Goal: Task Accomplishment & Management: Manage account settings

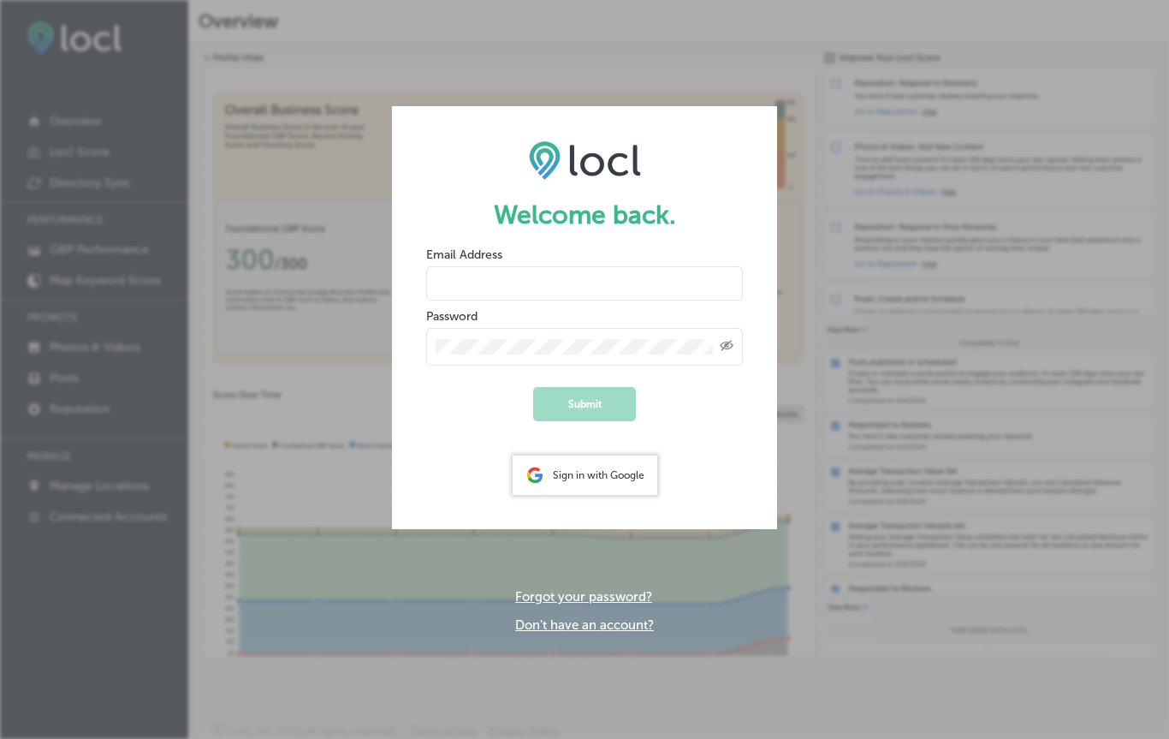
click at [621, 280] on input "email" at bounding box center [584, 283] width 317 height 34
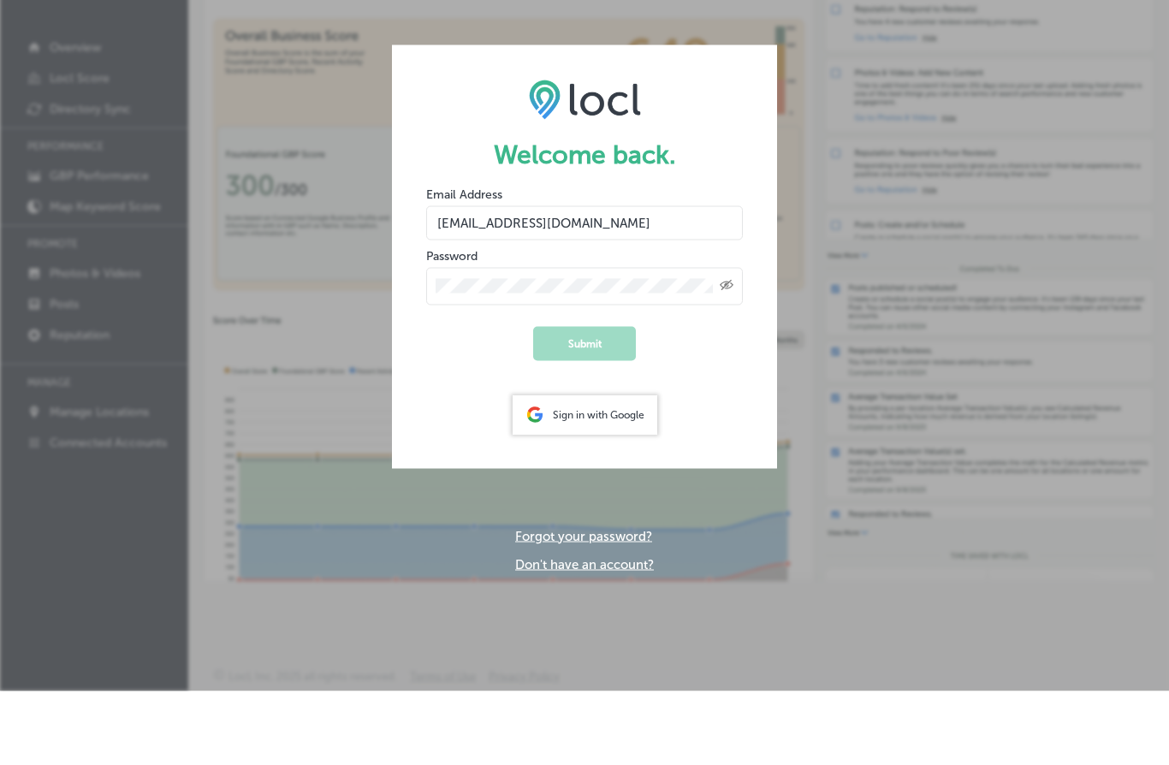
type input "[EMAIL_ADDRESS][DOMAIN_NAME]"
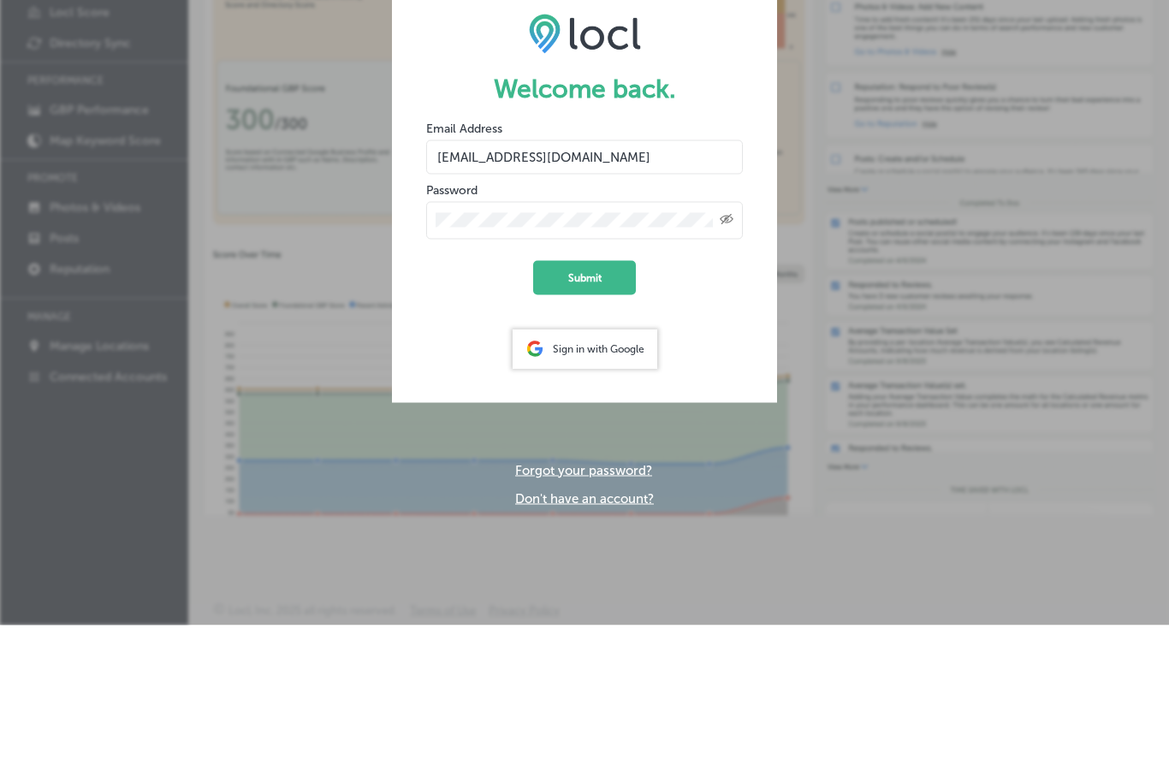
click at [605, 401] on button "Submit" at bounding box center [584, 418] width 103 height 34
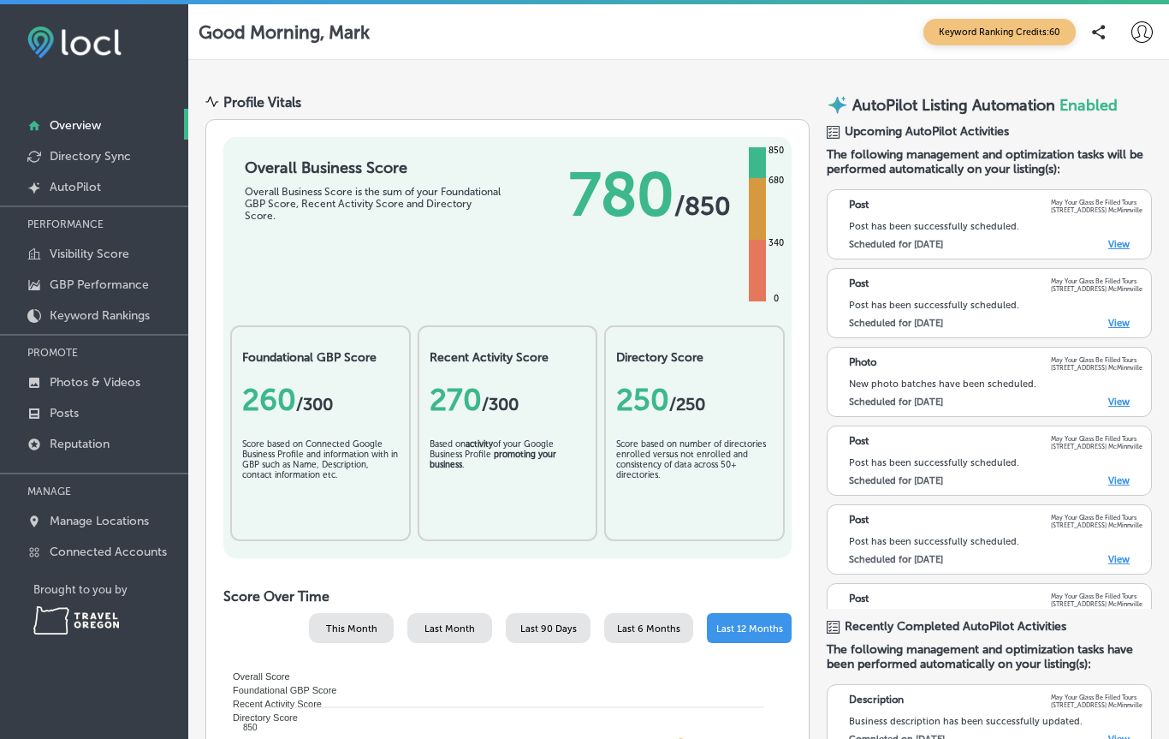
click at [1119, 246] on link "View" at bounding box center [1118, 244] width 21 height 11
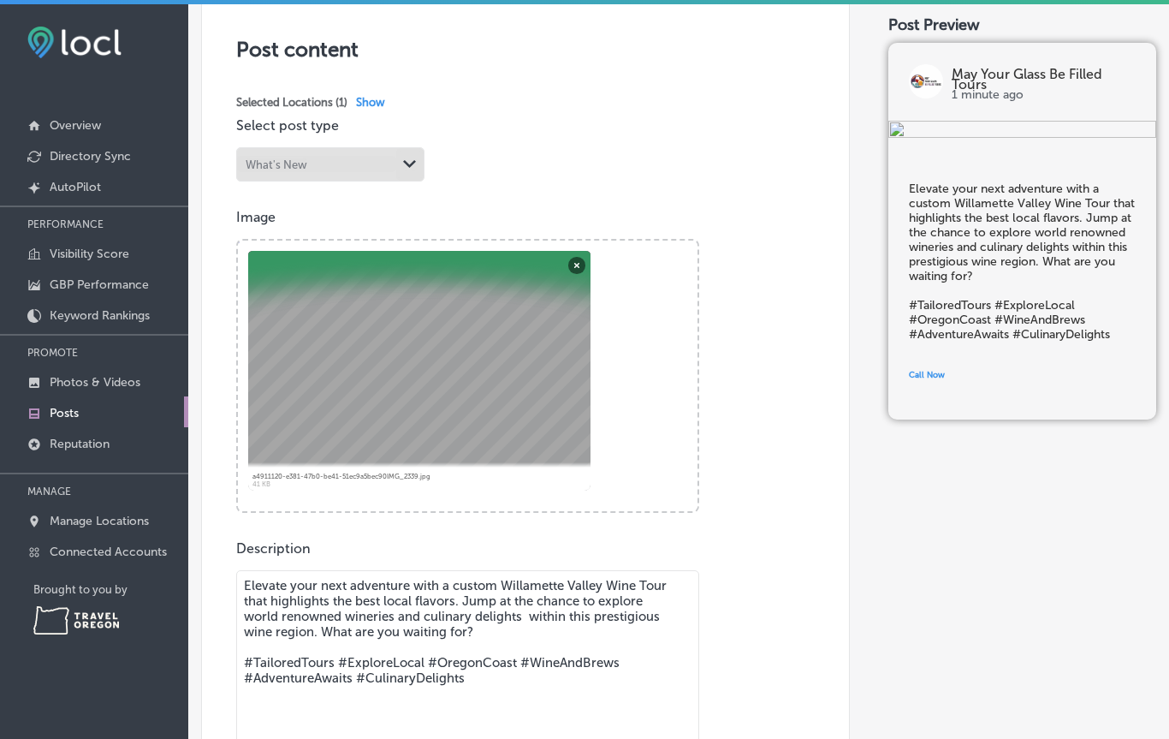
scroll to position [359, 0]
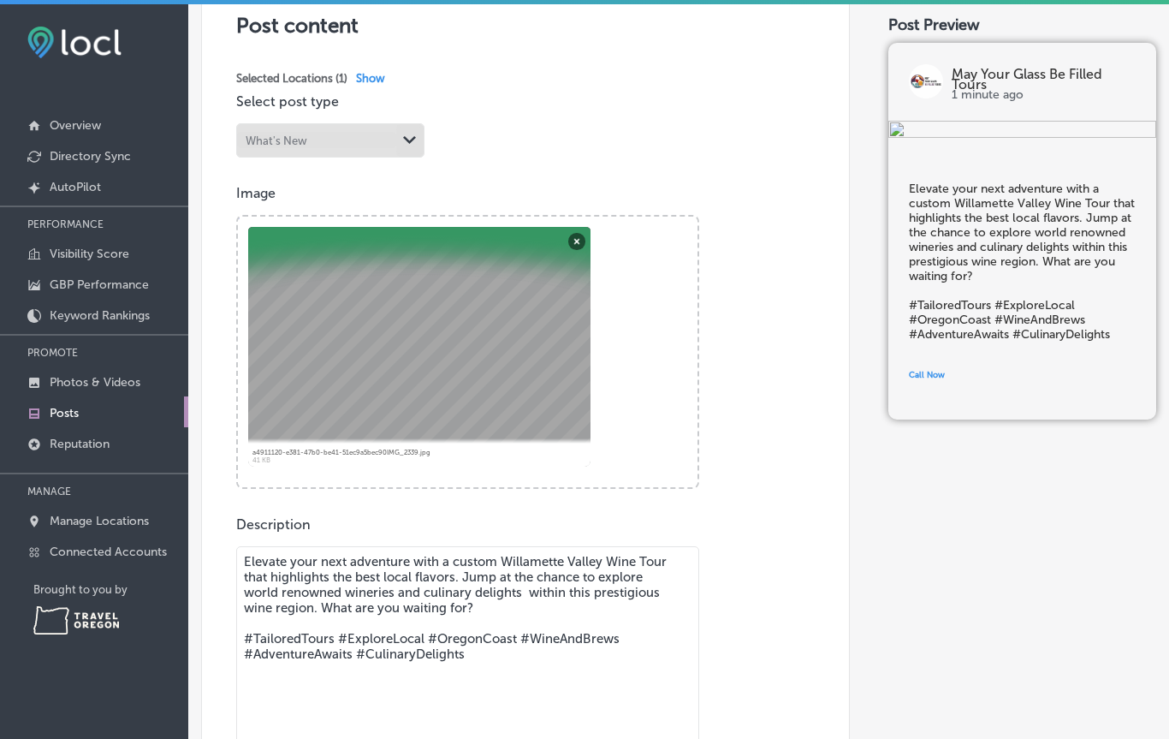
click at [96, 128] on p "Overview" at bounding box center [75, 125] width 51 height 15
